Goal: Information Seeking & Learning: Learn about a topic

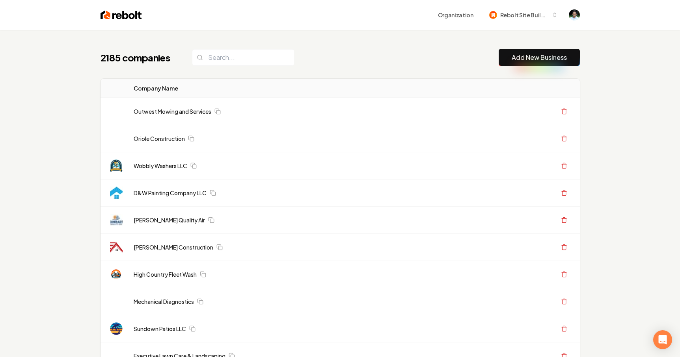
click at [390, 50] on div "2185 companies Add New Business" at bounding box center [339, 57] width 479 height 17
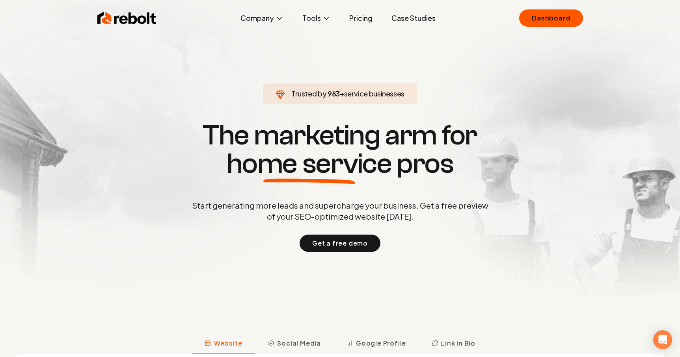
click at [362, 16] on link "Pricing" at bounding box center [361, 18] width 36 height 16
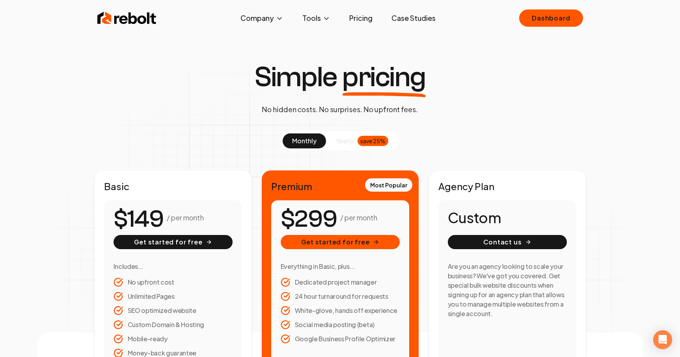
click at [132, 21] on img at bounding box center [126, 18] width 59 height 16
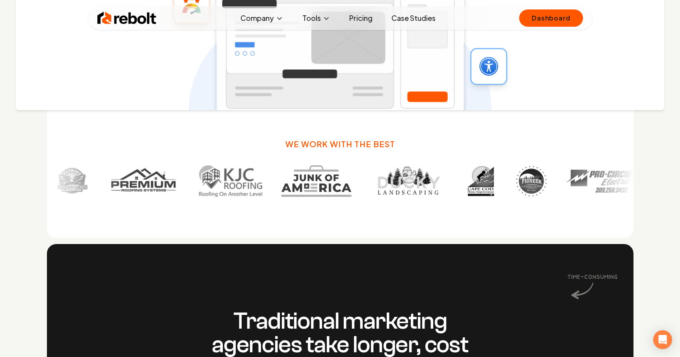
scroll to position [500, 0]
